Goal: Task Accomplishment & Management: Use online tool/utility

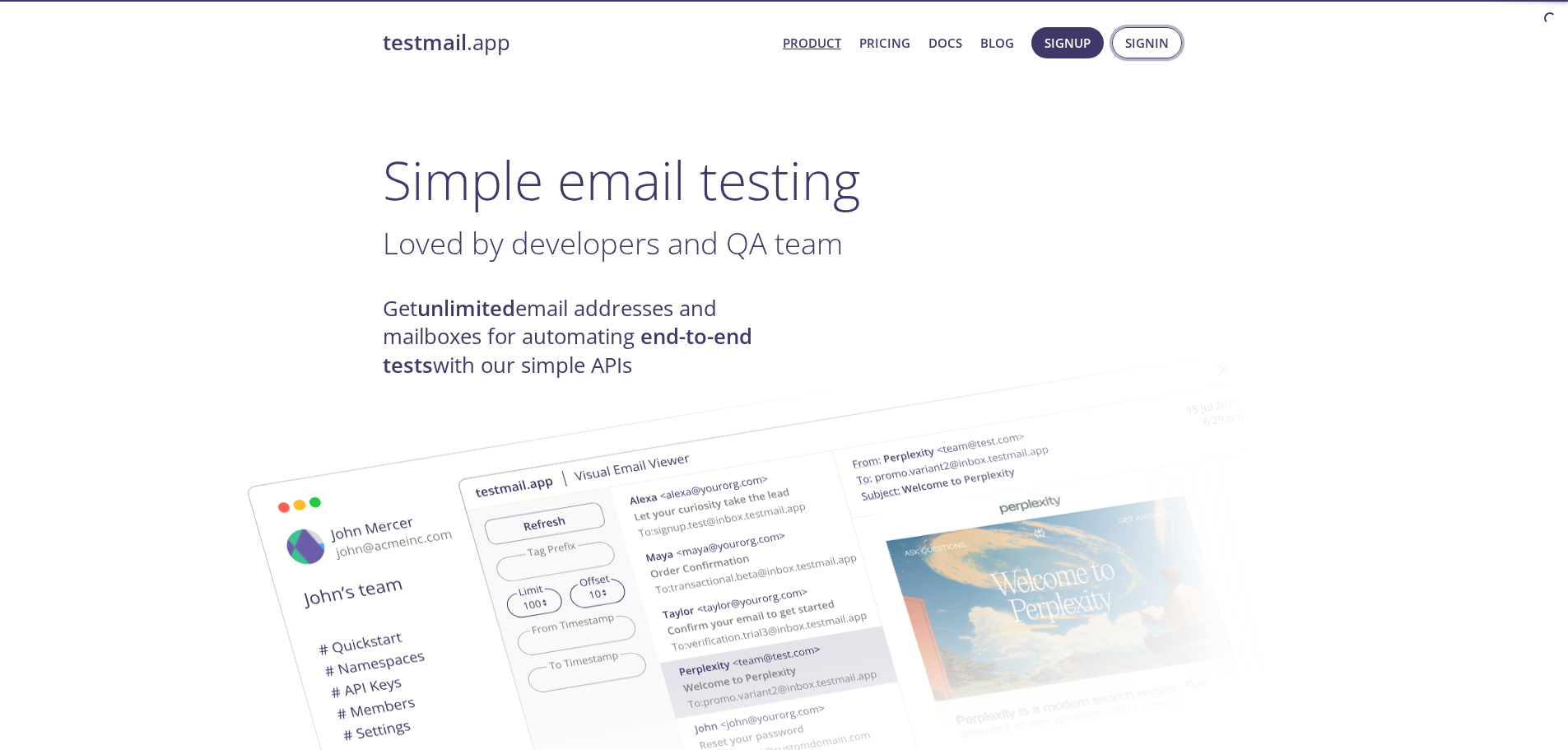
drag, startPoint x: 0, startPoint y: 0, endPoint x: 1163, endPoint y: 40, distance: 1163.7
click at [1163, 40] on span "Signin" at bounding box center [1147, 43] width 43 height 22
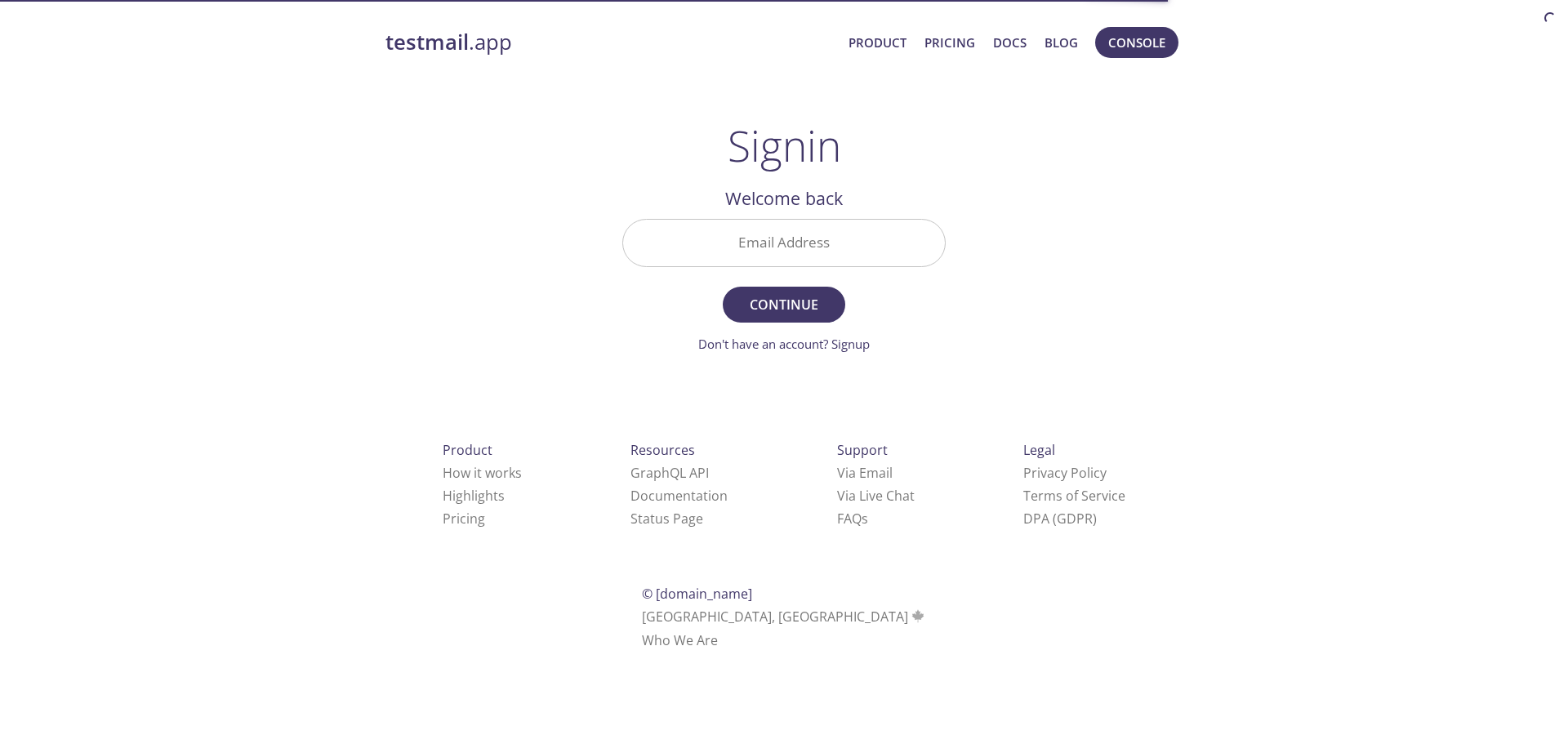
click at [832, 238] on input "Email Address" at bounding box center [784, 243] width 322 height 47
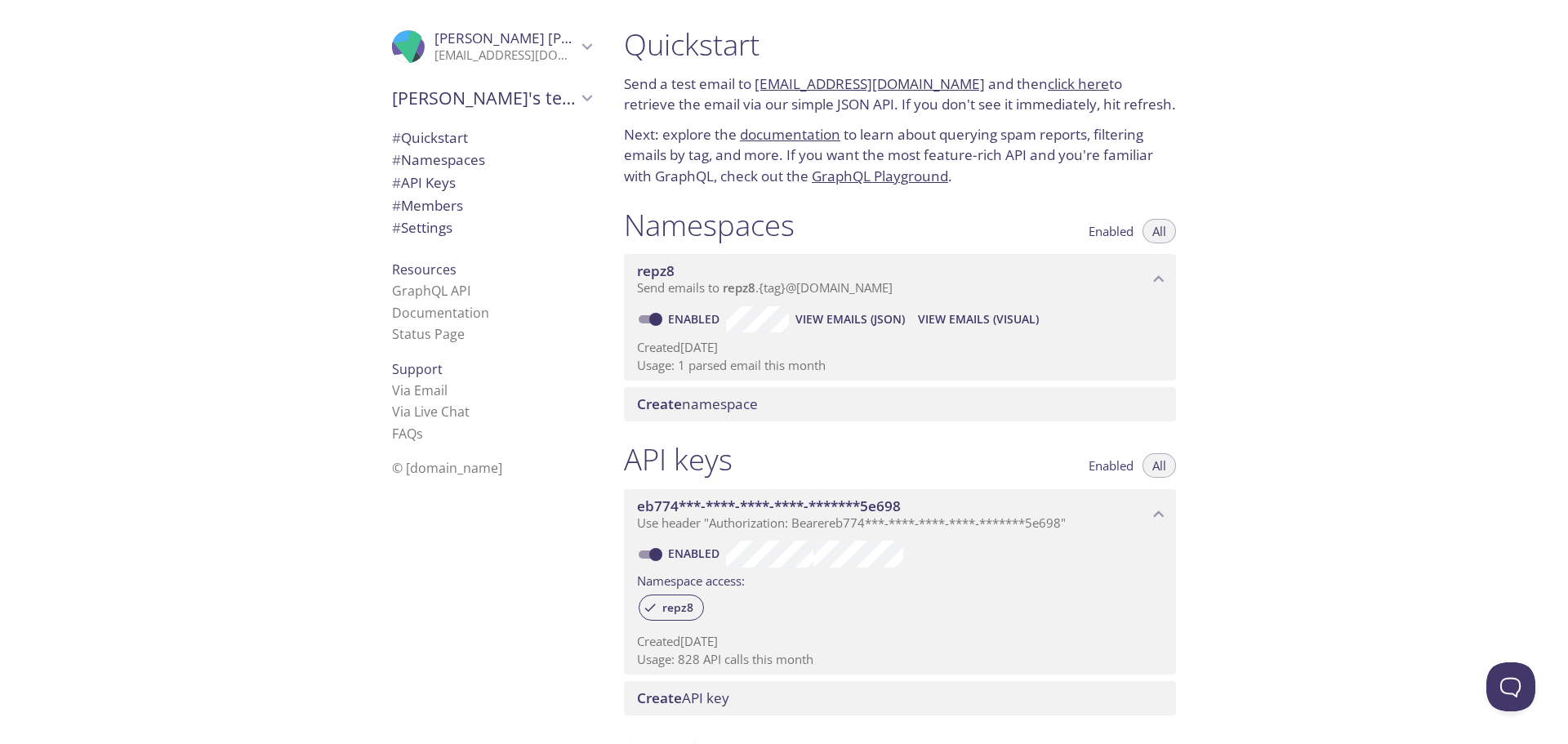
click at [828, 322] on span "View Emails (JSON)" at bounding box center [850, 319] width 110 height 20
click at [826, 315] on span "View Emails (JSON)" at bounding box center [850, 319] width 110 height 20
